Goal: Information Seeking & Learning: Learn about a topic

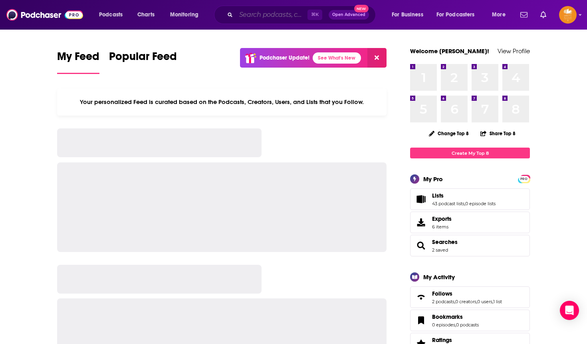
click at [277, 11] on input "Search podcasts, credits, & more..." at bounding box center [272, 14] width 72 height 13
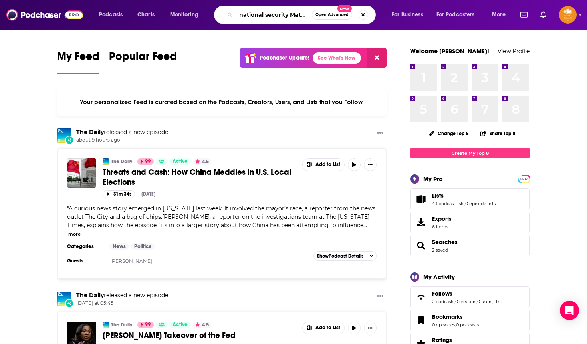
type input "national security Matters"
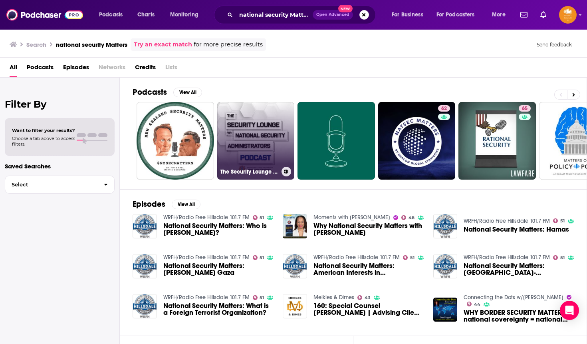
click at [257, 119] on link "The Security Lounge for National Security Administrators" at bounding box center [256, 141] width 78 height 78
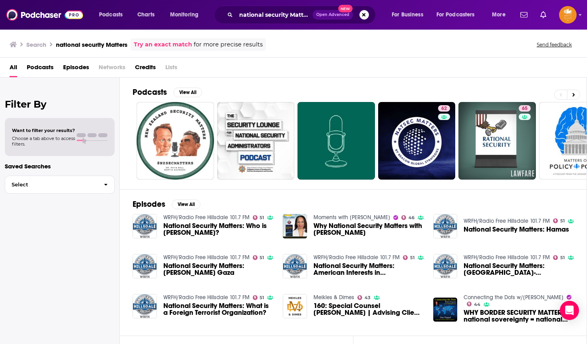
click at [147, 223] on img "National Security Matters: Who is Steven Witkoff?" at bounding box center [145, 226] width 24 height 24
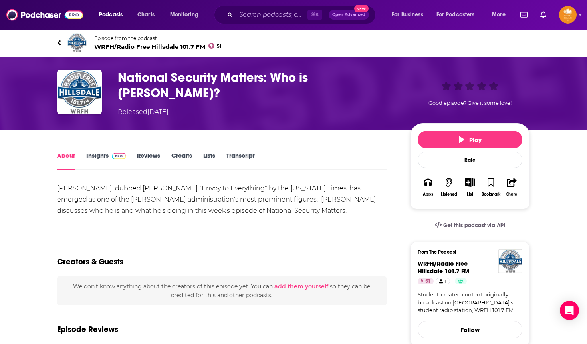
click at [81, 76] on img "National Security Matters: Who is Steven Witkoff?" at bounding box center [79, 92] width 45 height 45
